Goal: Task Accomplishment & Management: Manage account settings

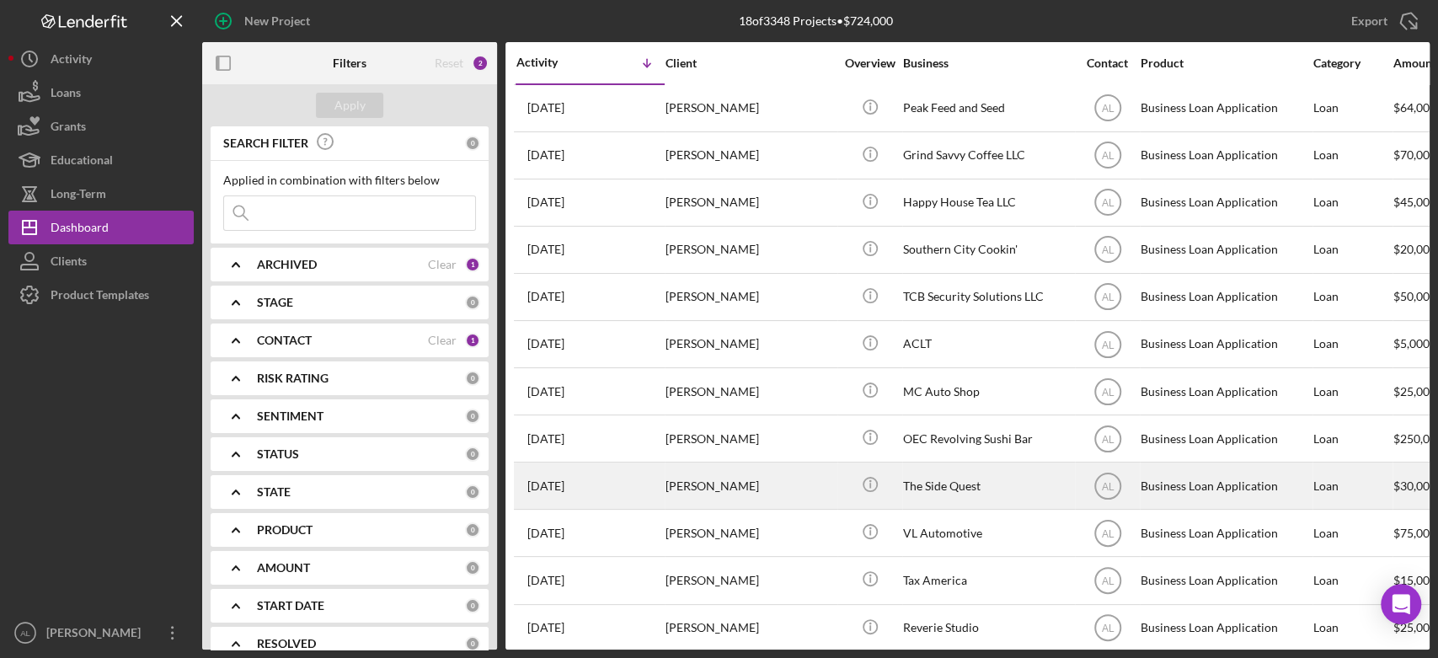
click at [830, 472] on div "[PERSON_NAME]" at bounding box center [749, 485] width 168 height 45
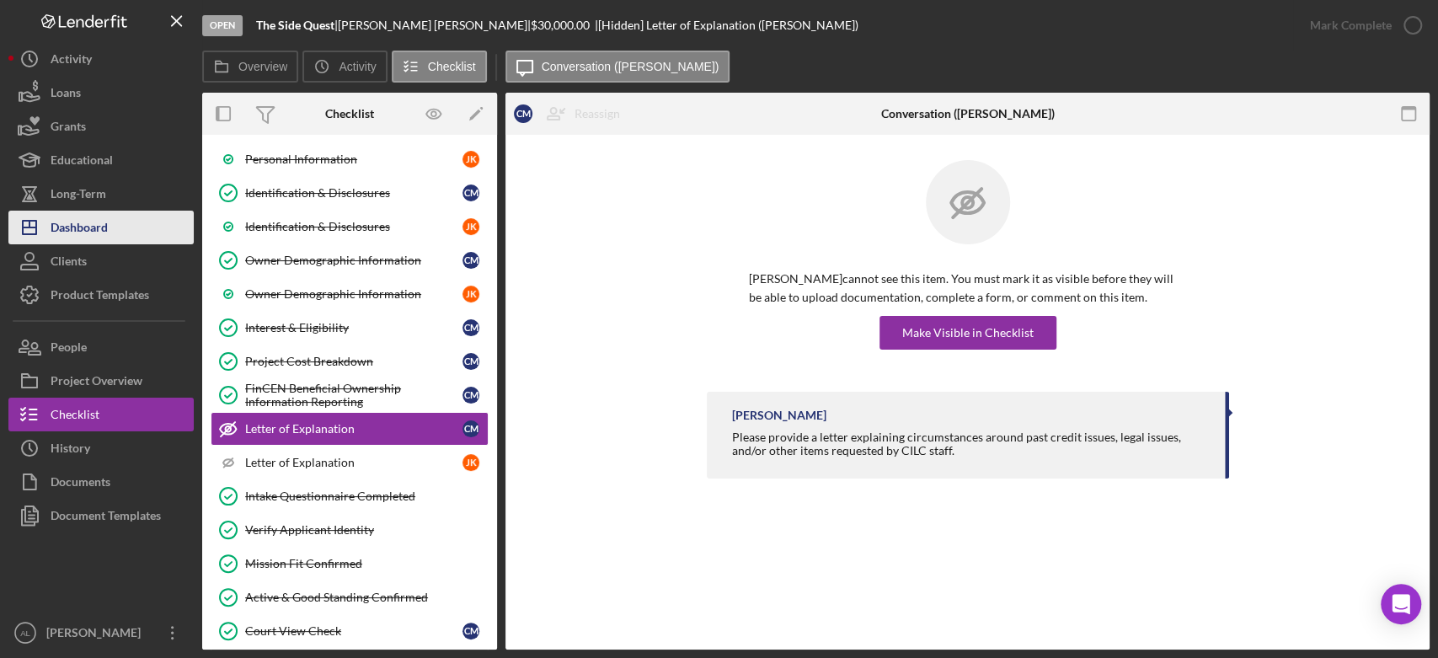
scroll to position [207, 0]
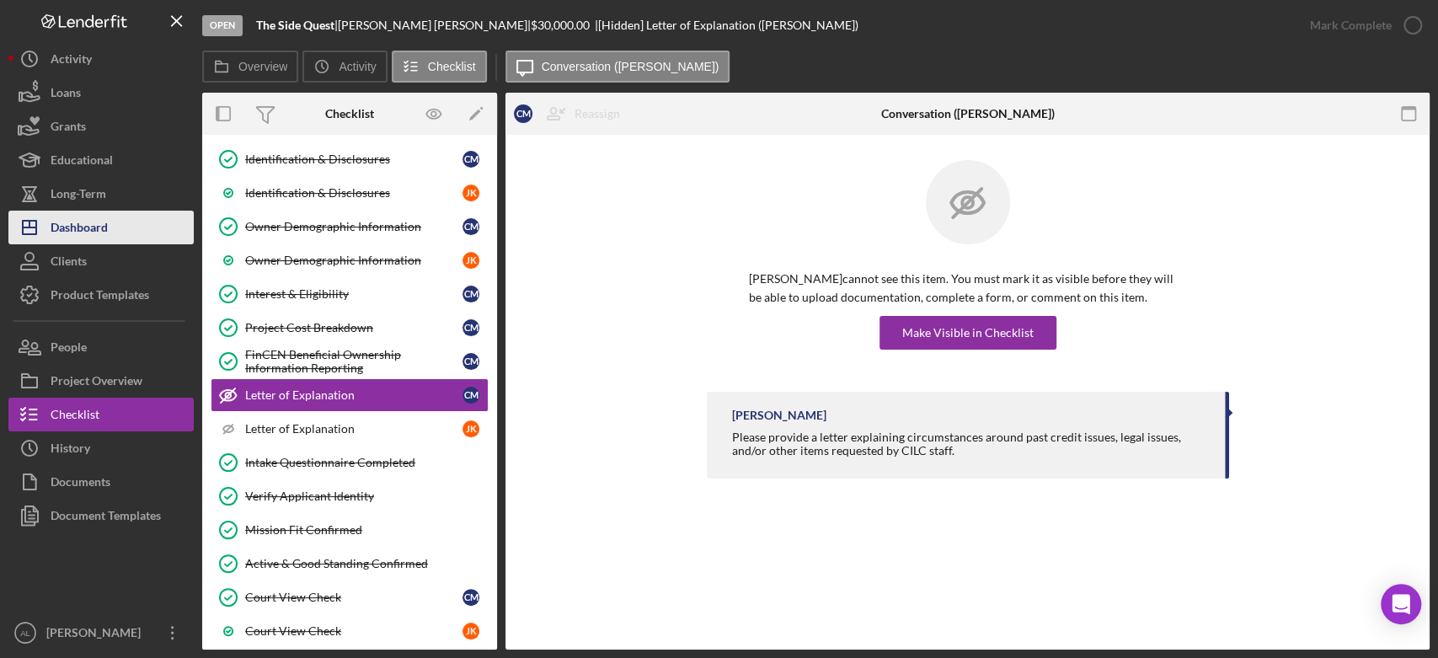
click at [104, 233] on div "Dashboard" at bounding box center [79, 230] width 57 height 38
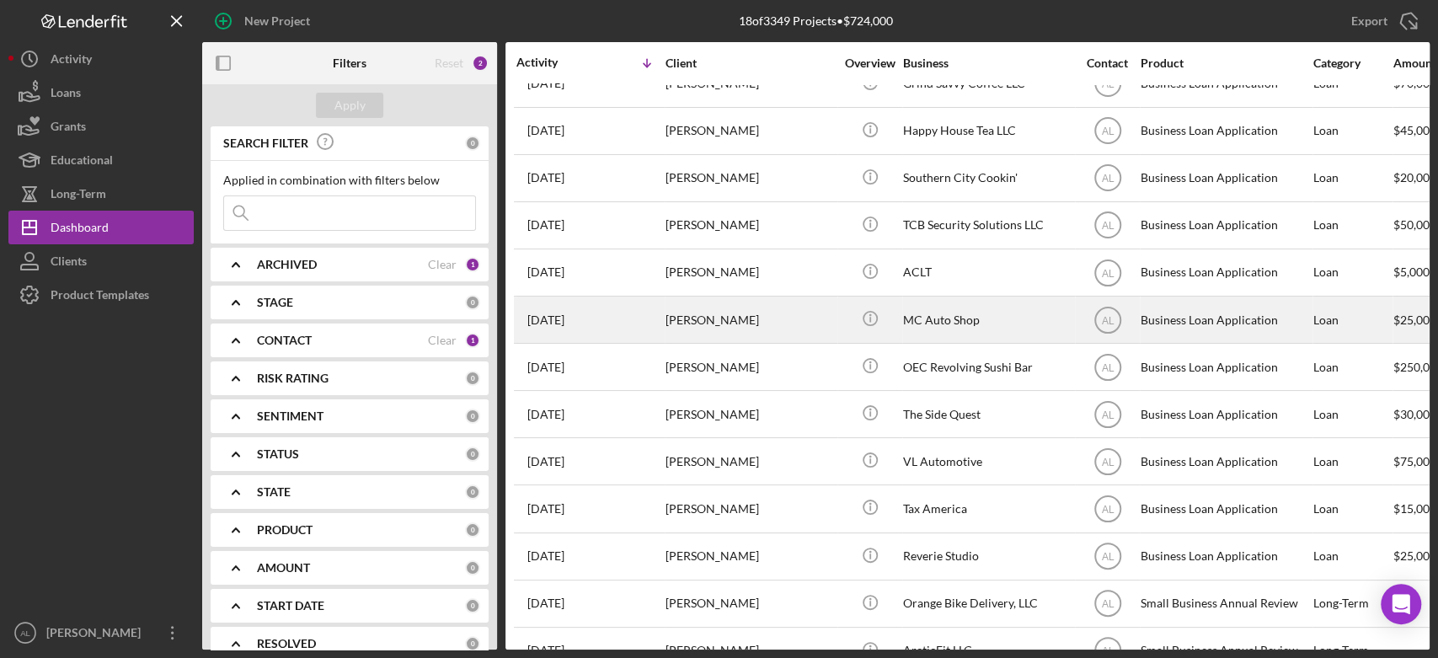
scroll to position [75, 0]
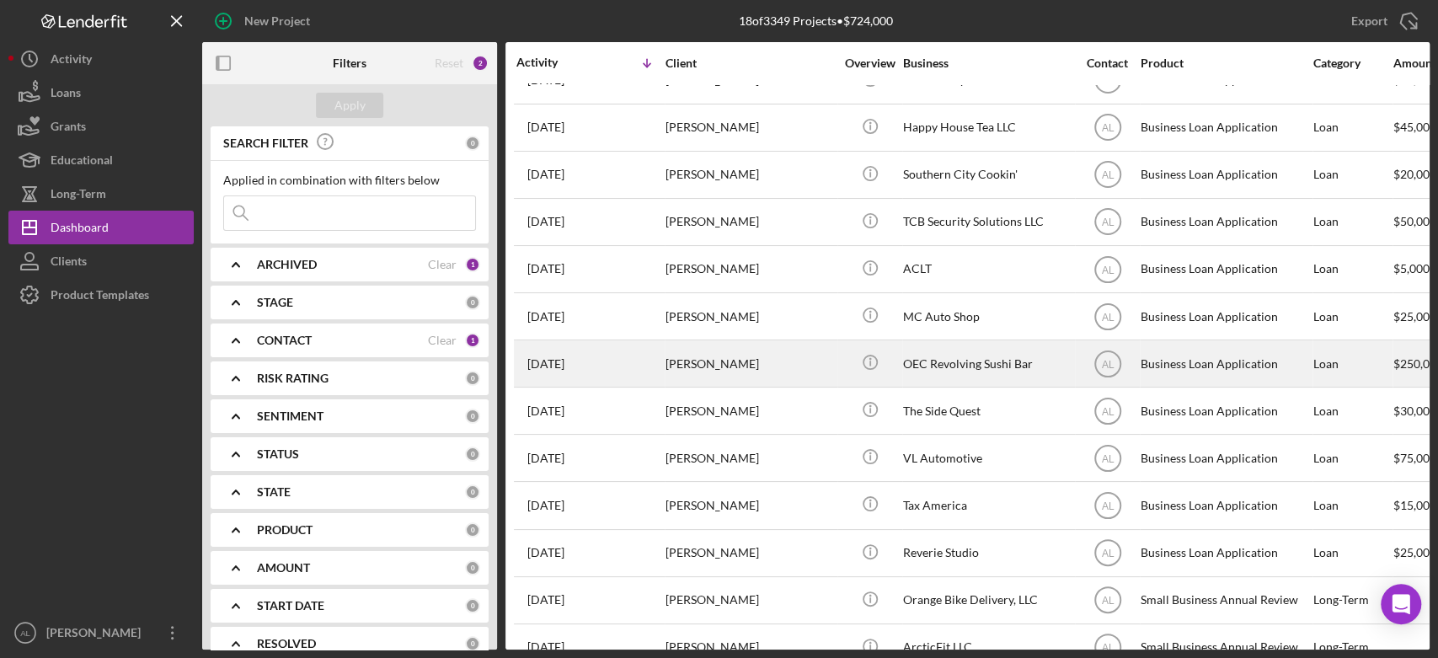
click at [772, 341] on div "[PERSON_NAME]" at bounding box center [749, 363] width 168 height 45
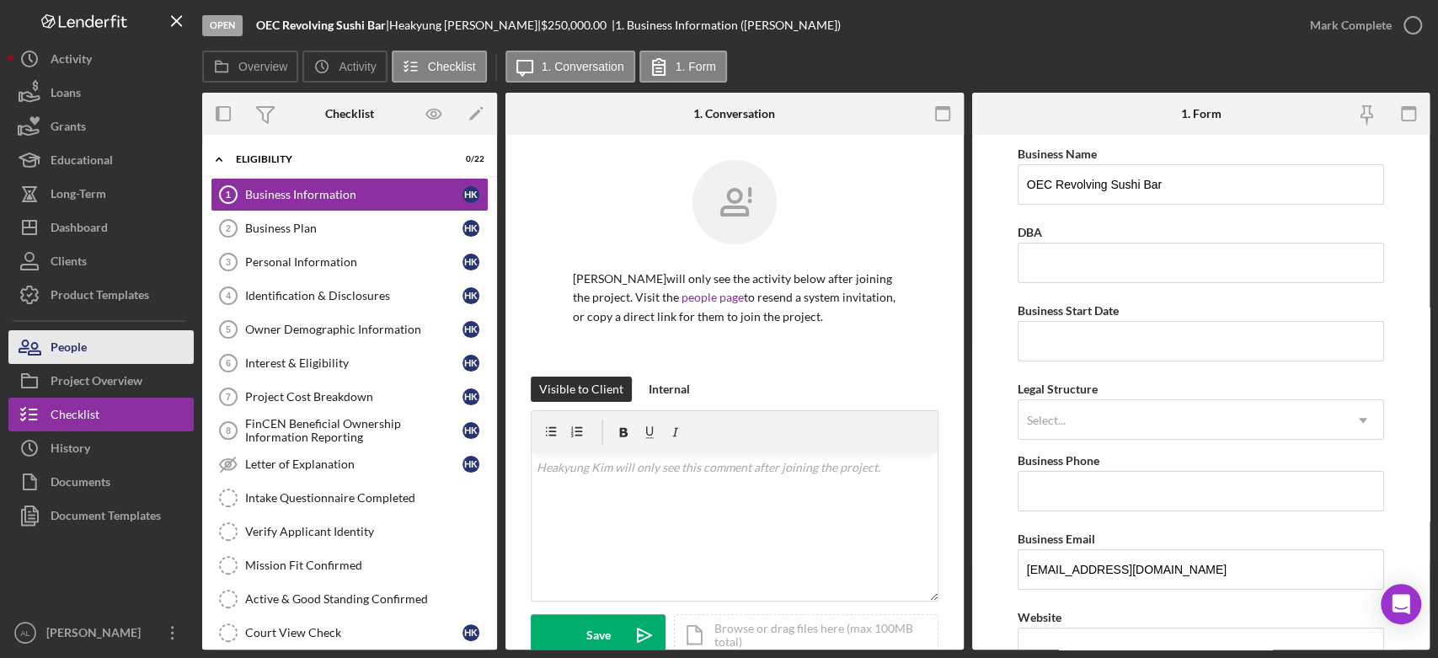
click at [128, 351] on button "People" at bounding box center [100, 347] width 185 height 34
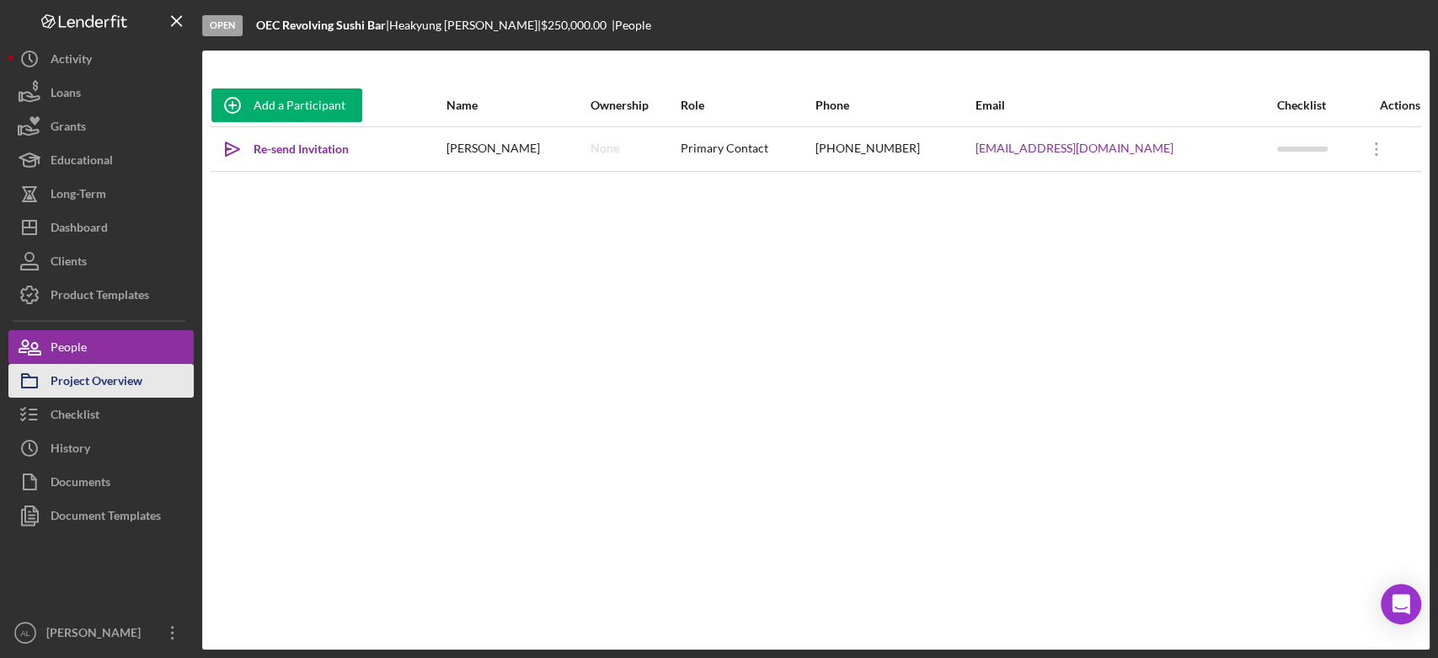
click at [81, 384] on div "Project Overview" at bounding box center [97, 383] width 92 height 38
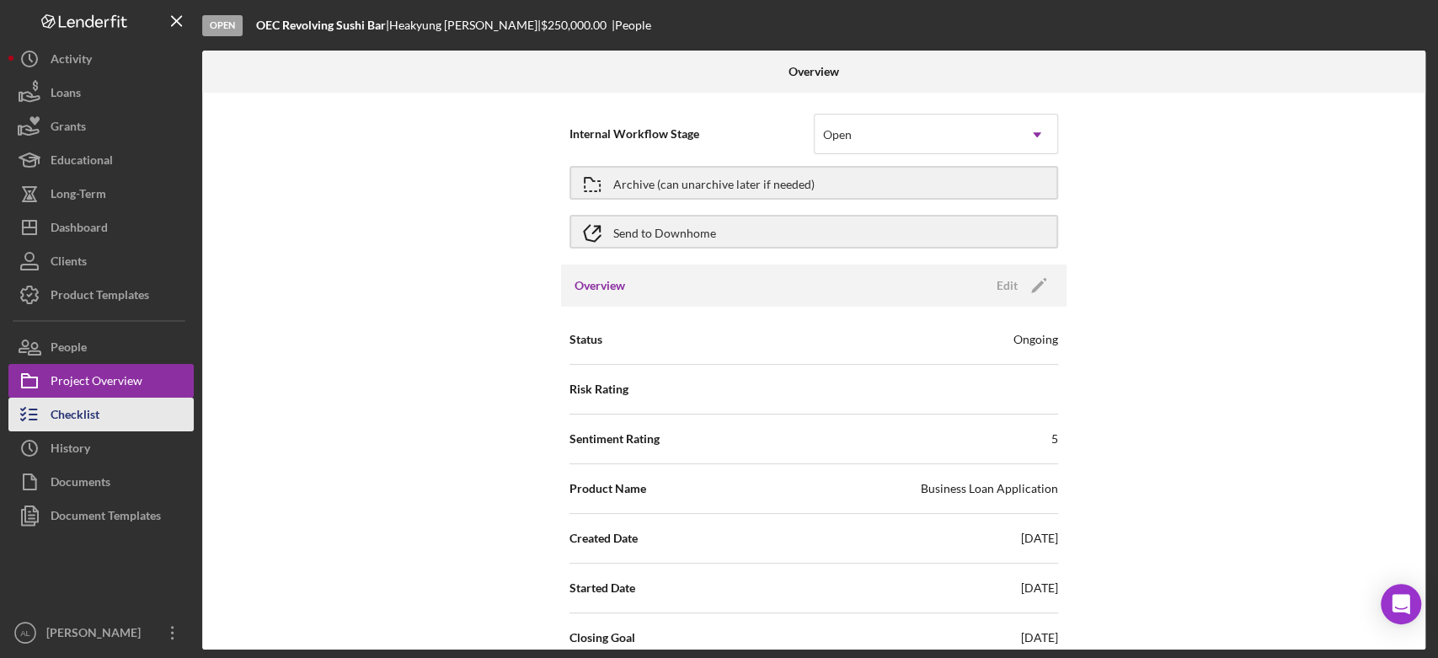
click at [74, 398] on div "Checklist" at bounding box center [75, 417] width 49 height 38
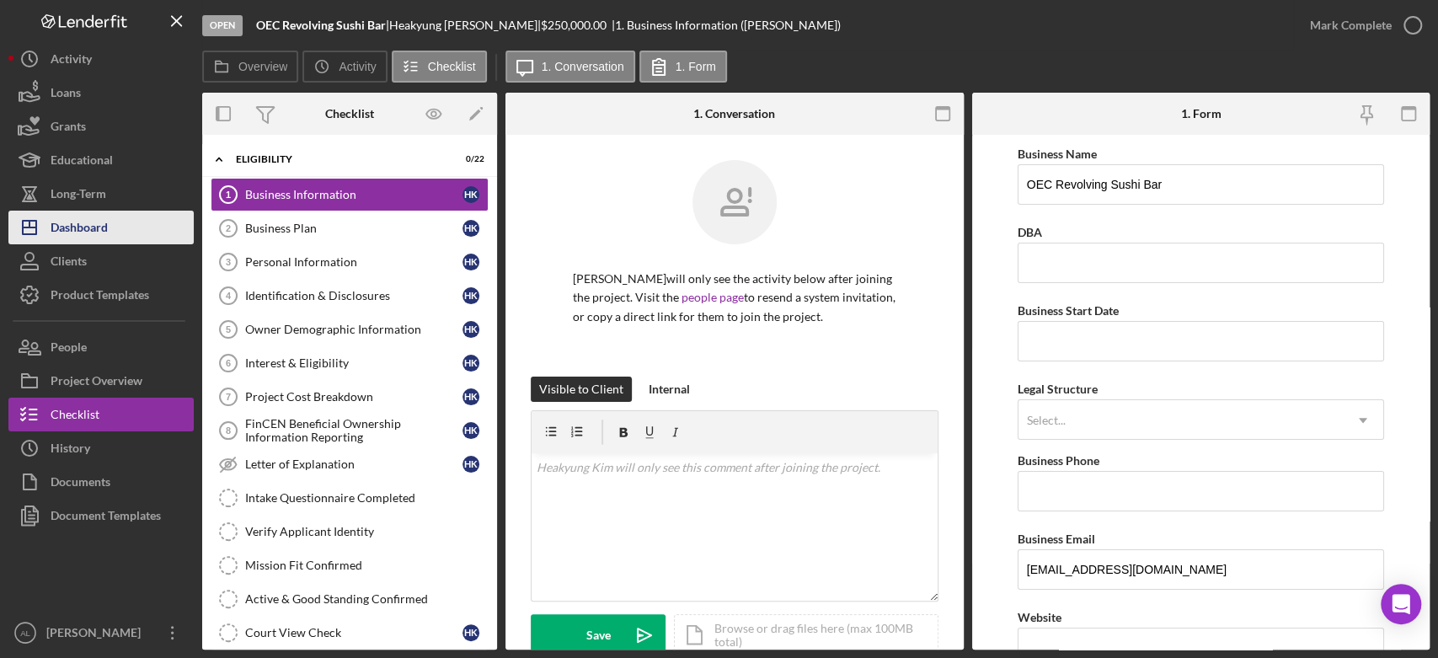
click at [138, 219] on button "Icon/Dashboard Dashboard" at bounding box center [100, 228] width 185 height 34
